Goal: Information Seeking & Learning: Learn about a topic

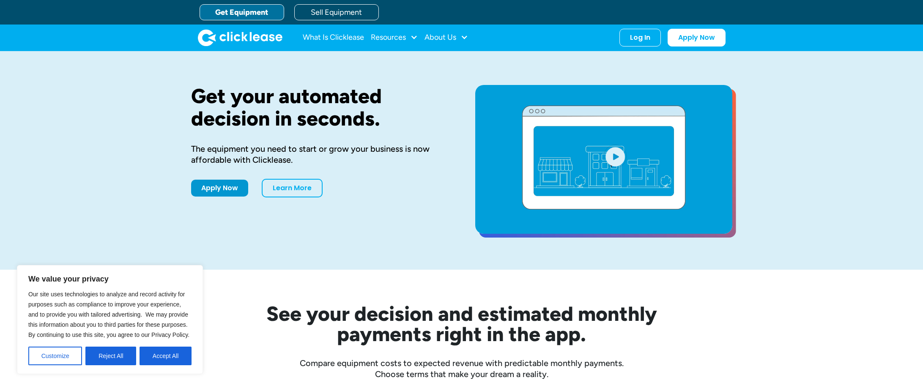
click at [250, 13] on link "Get Equipment" at bounding box center [242, 12] width 85 height 16
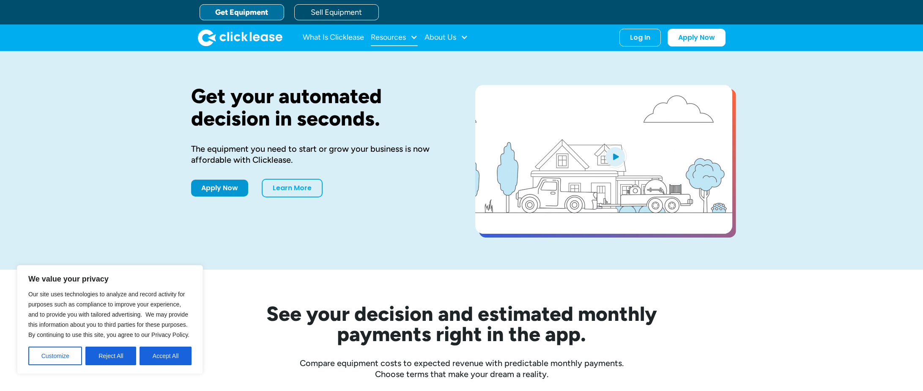
click at [390, 37] on div "Resources" at bounding box center [388, 37] width 35 height 0
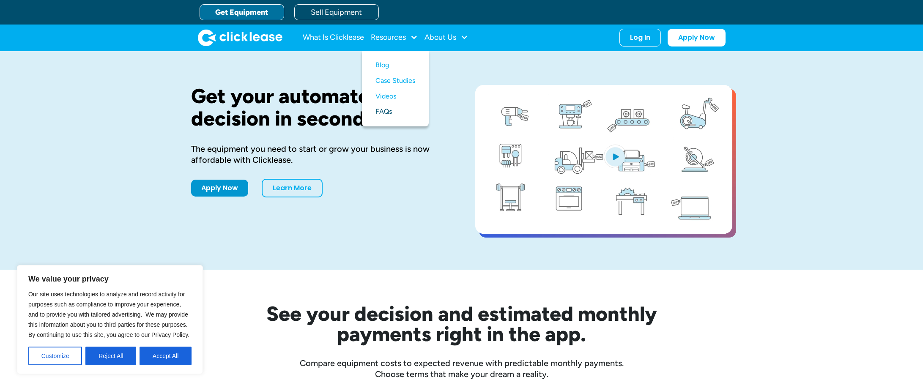
click at [378, 114] on link "FAQs" at bounding box center [395, 112] width 40 height 16
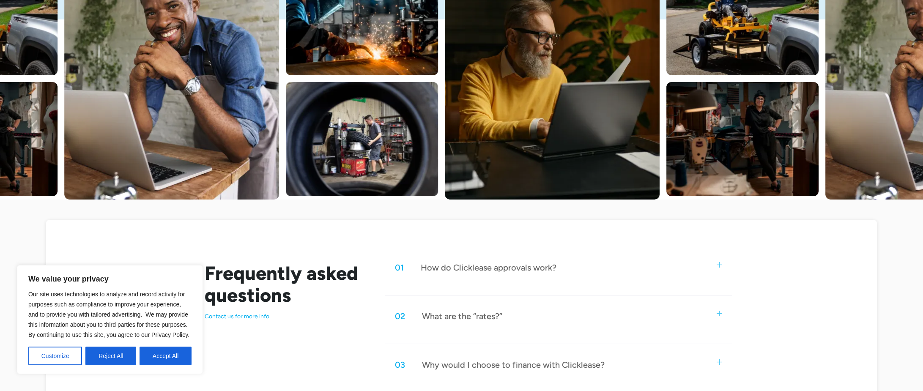
scroll to position [296, 0]
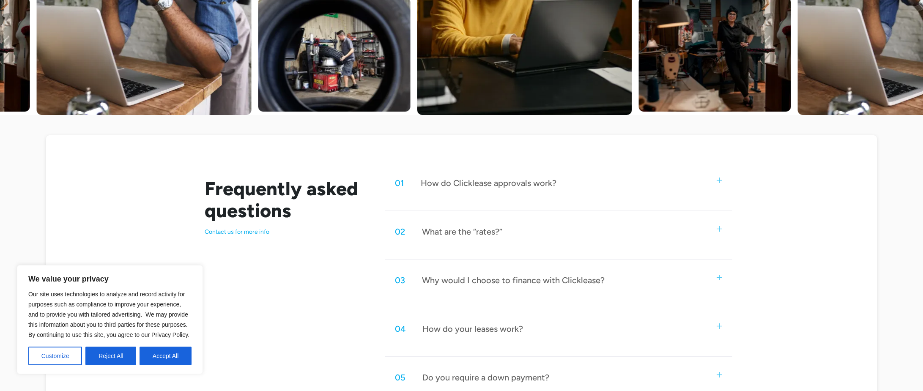
click at [618, 184] on div "01 How do Clicklease approvals work?" at bounding box center [558, 183] width 347 height 28
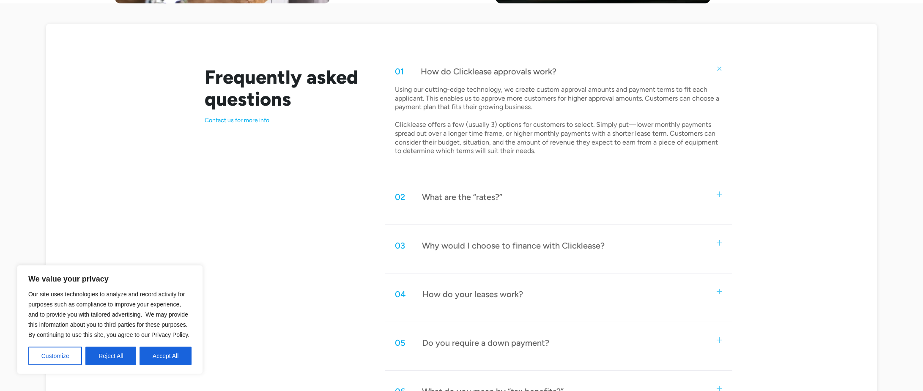
scroll to position [423, 0]
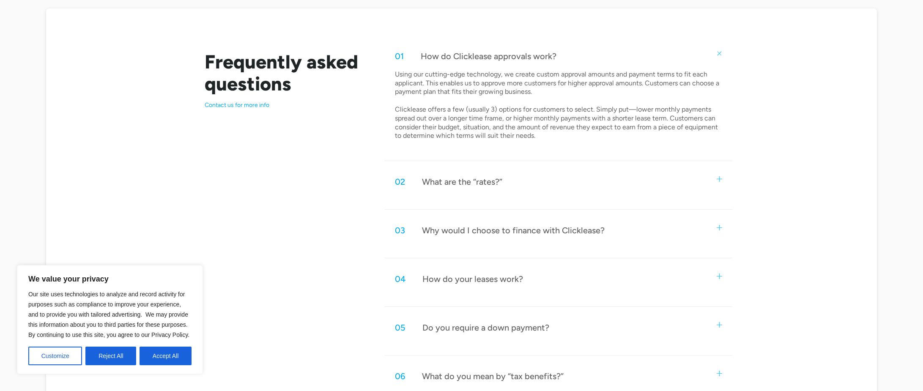
click at [724, 181] on div "02 What are the “rates?”" at bounding box center [558, 182] width 347 height 28
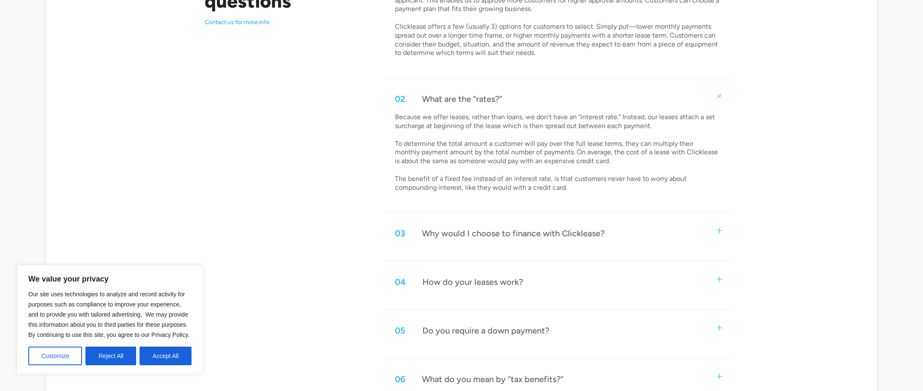
scroll to position [507, 0]
click at [678, 229] on div "03 Why would I choose to finance with Clicklease?" at bounding box center [558, 232] width 347 height 28
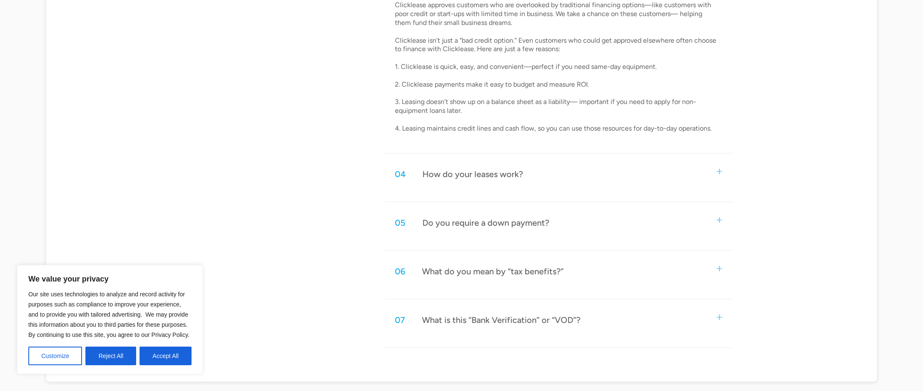
scroll to position [803, 0]
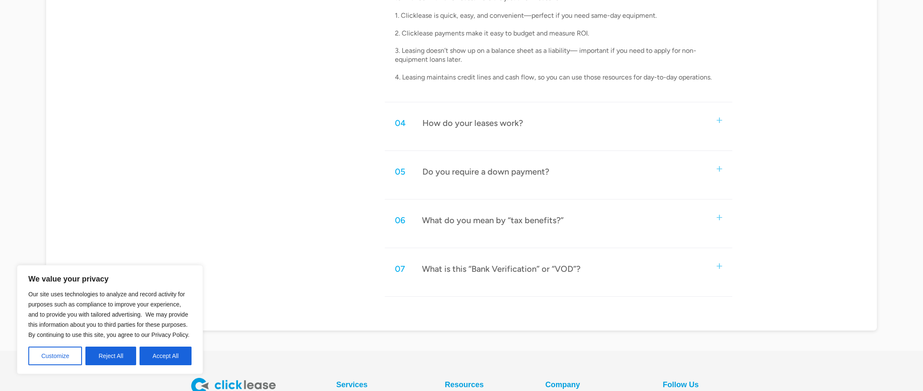
click at [705, 172] on div "05 Do you require a down payment?" at bounding box center [558, 172] width 347 height 28
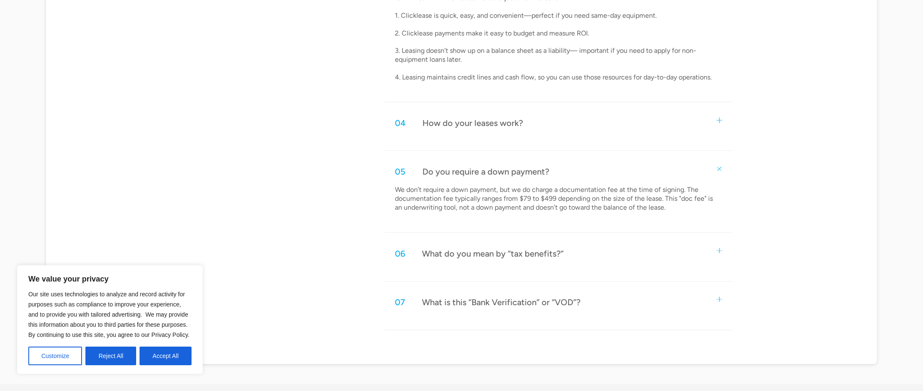
click at [699, 252] on div "06 What do you mean by “tax benefits?”" at bounding box center [558, 254] width 347 height 28
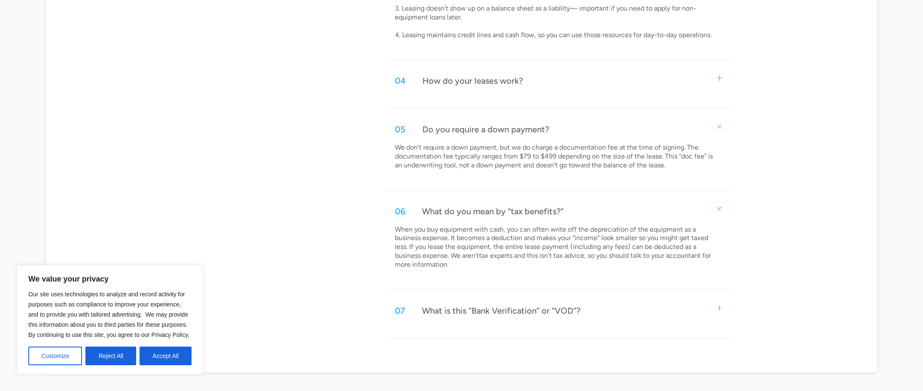
scroll to position [888, 0]
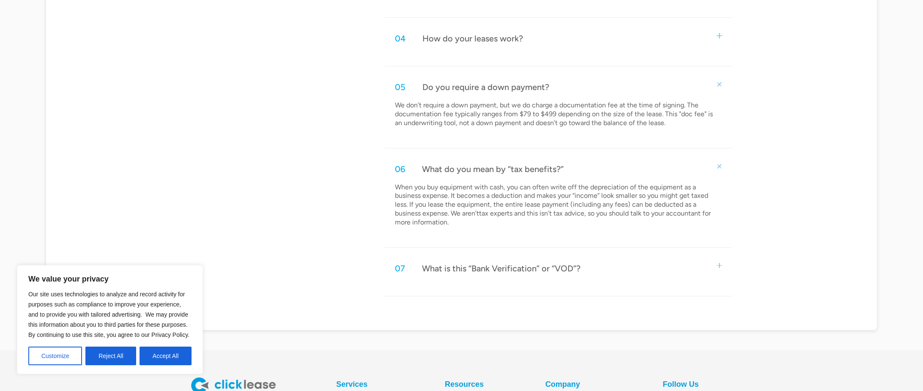
click at [698, 270] on div "07 What is this “Bank Verification” or “VOD”?" at bounding box center [558, 269] width 347 height 28
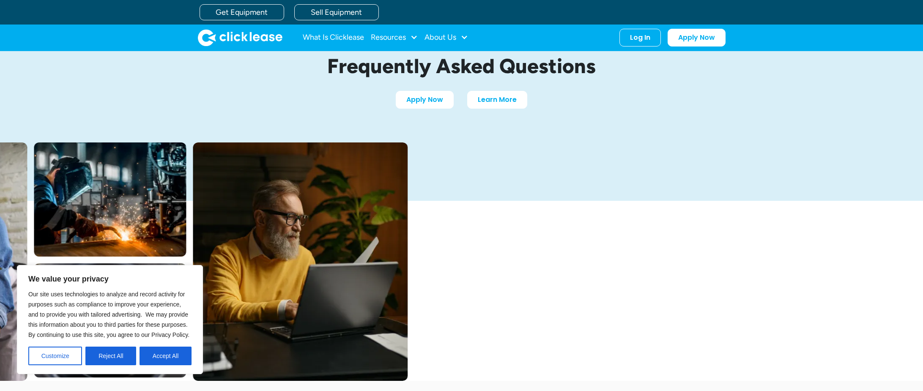
scroll to position [0, 0]
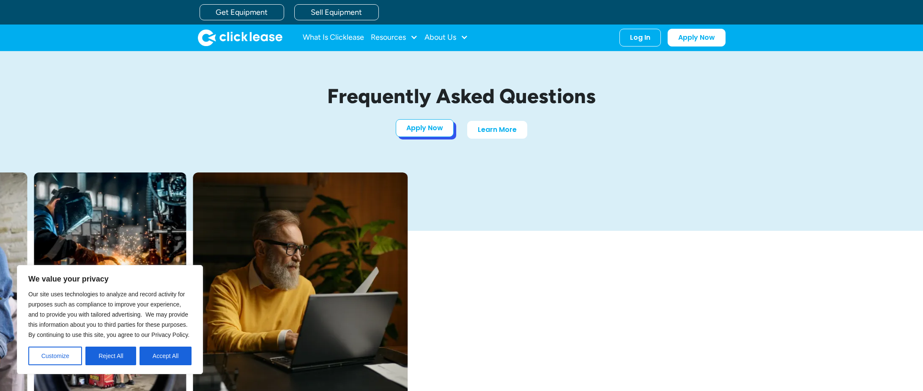
click at [441, 132] on link "Apply Now" at bounding box center [425, 128] width 58 height 18
